Goal: Find specific page/section: Find specific page/section

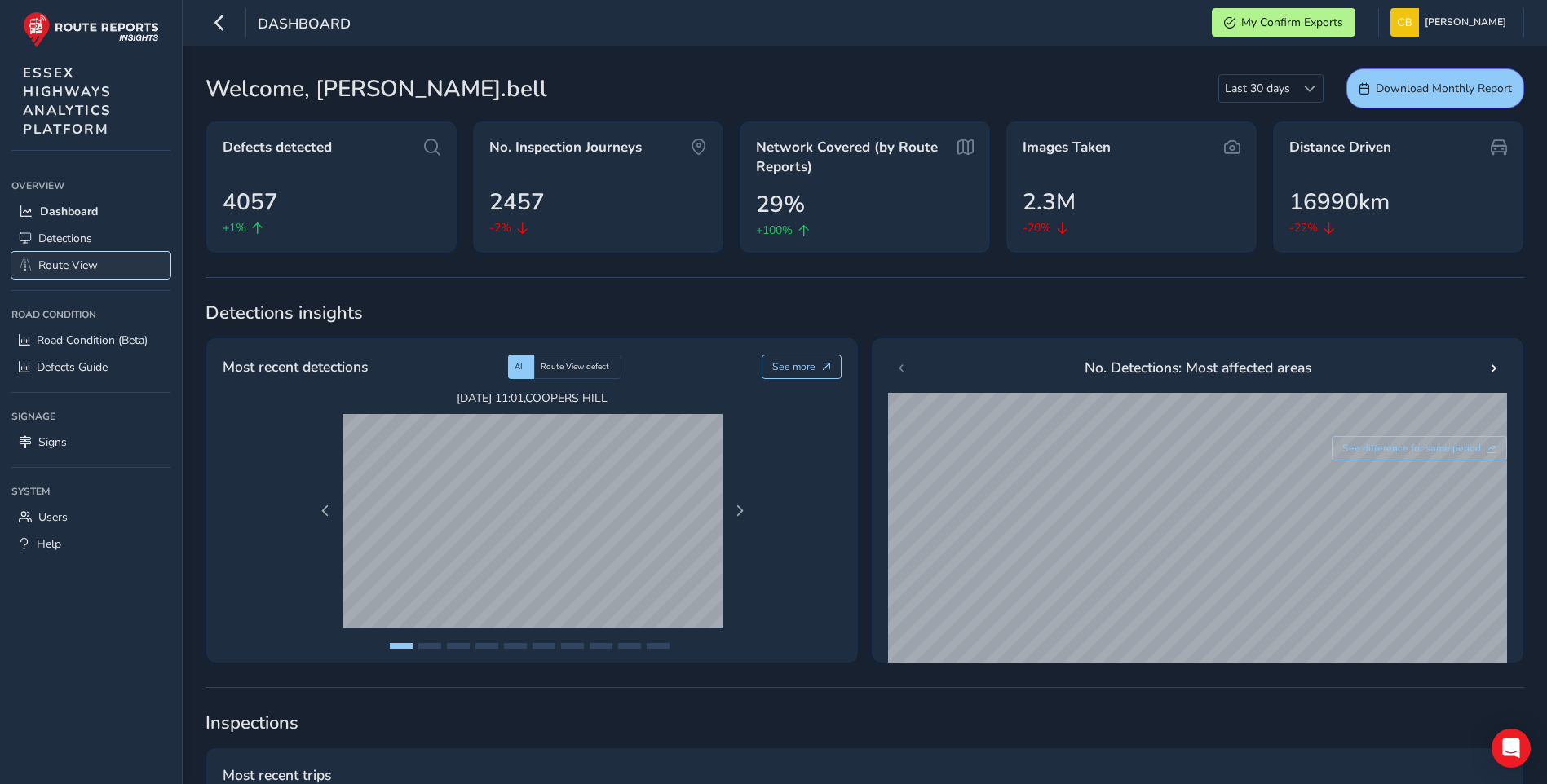
click at [60, 262] on span "Route View" at bounding box center [68, 265] width 59 height 16
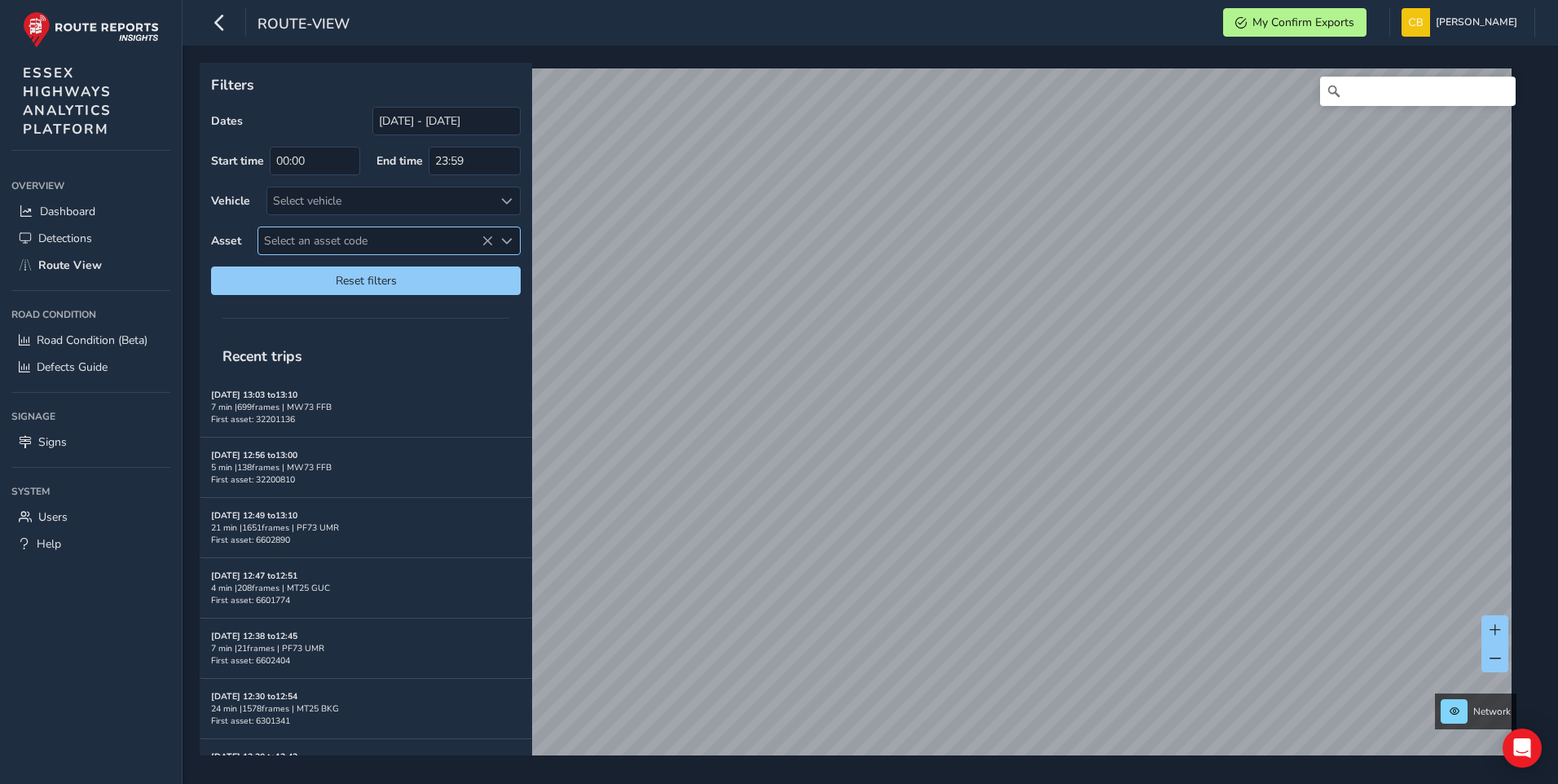
click at [366, 230] on span "Select an asset code" at bounding box center [376, 240] width 235 height 26
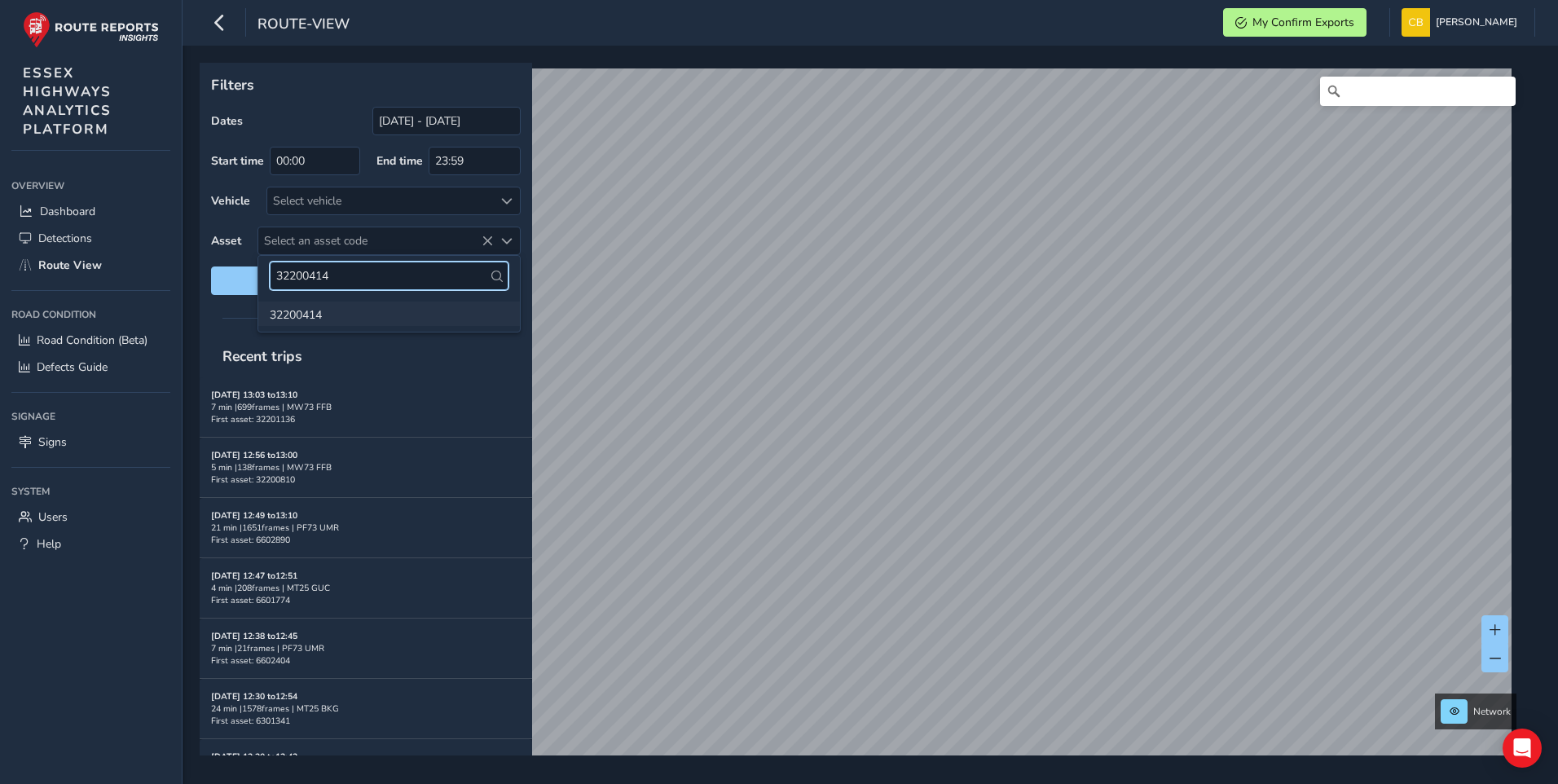
type input "32200414"
click at [293, 315] on li "32200414" at bounding box center [389, 313] width 261 height 25
